Goal: Task Accomplishment & Management: Manage account settings

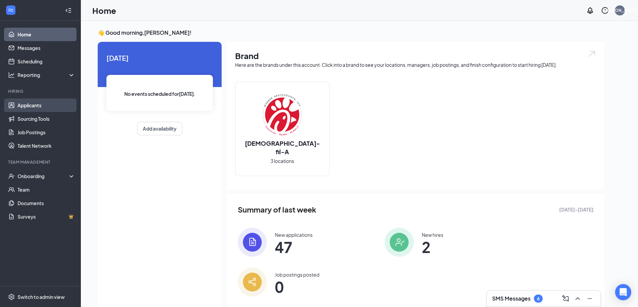
click at [40, 106] on link "Applicants" at bounding box center [47, 104] width 58 height 13
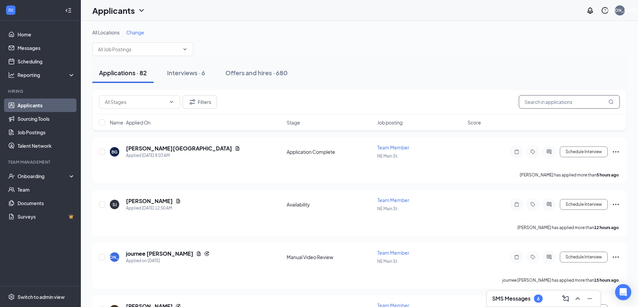
click at [561, 102] on input "text" at bounding box center [569, 101] width 101 height 13
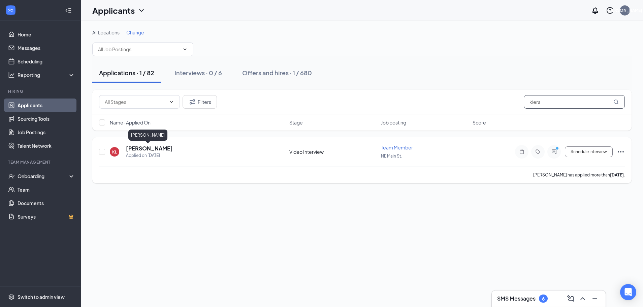
type input "kiera"
click at [162, 147] on h5 "[PERSON_NAME]" at bounding box center [149, 148] width 47 height 7
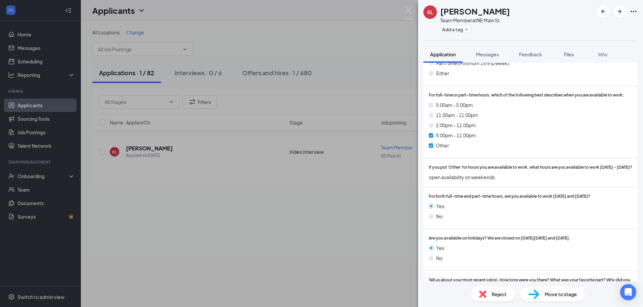
scroll to position [610, 0]
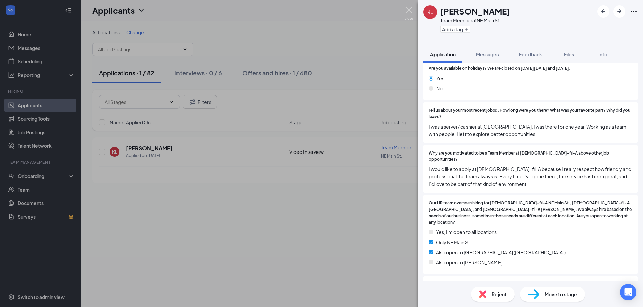
click at [409, 8] on img at bounding box center [409, 13] width 8 height 13
